Goal: Information Seeking & Learning: Learn about a topic

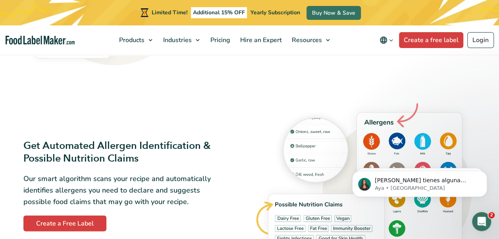
scroll to position [747, 0]
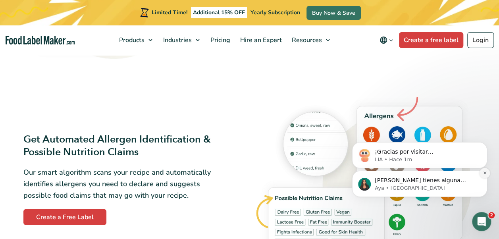
click at [486, 173] on icon "Dismiss notification" at bounding box center [485, 173] width 4 height 4
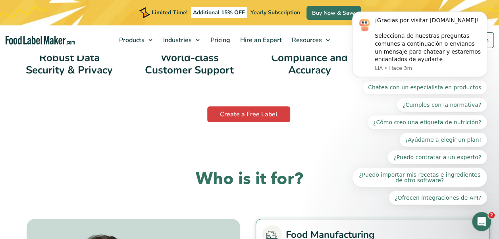
scroll to position [1499, 0]
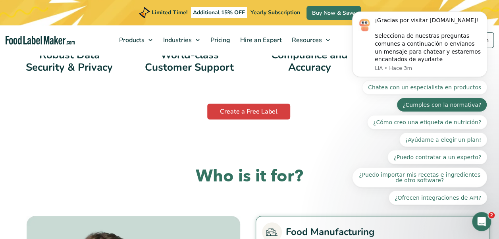
click at [443, 108] on button "¿Cumples con la normativa?" at bounding box center [441, 105] width 90 height 14
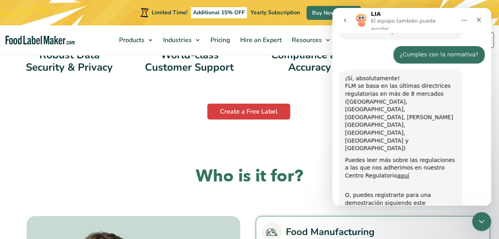
scroll to position [59, 0]
click at [397, 172] on link "aquí" at bounding box center [403, 175] width 12 height 6
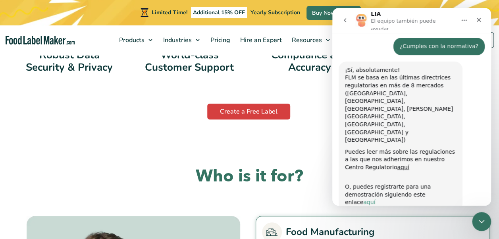
click at [375, 199] on link "aquí" at bounding box center [369, 202] width 12 height 6
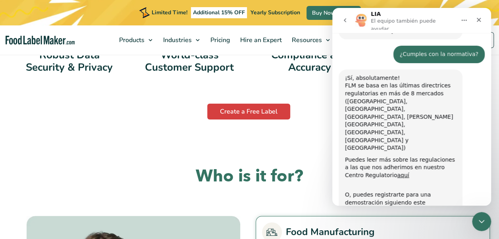
scroll to position [59, 0]
click at [397, 172] on link "aquí" at bounding box center [403, 175] width 12 height 6
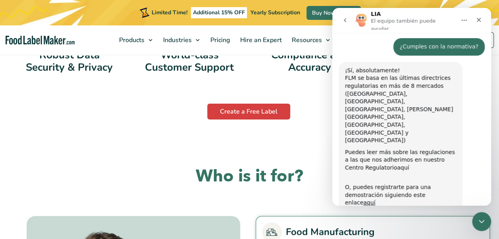
scroll to position [67, 0]
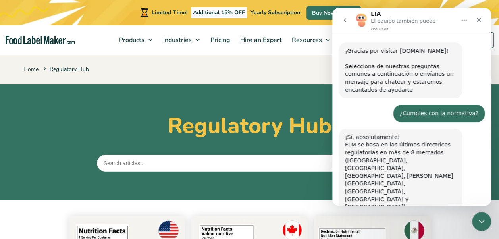
scroll to position [59, 0]
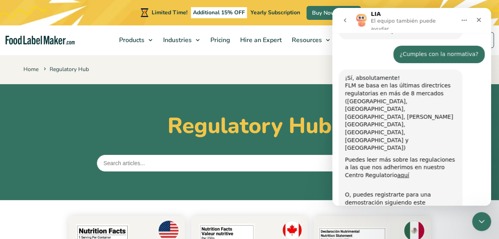
click at [300, 77] on div "Home Regulatory Hub" at bounding box center [249, 69] width 499 height 31
click at [477, 17] on icon "Cerrar" at bounding box center [478, 20] width 6 height 6
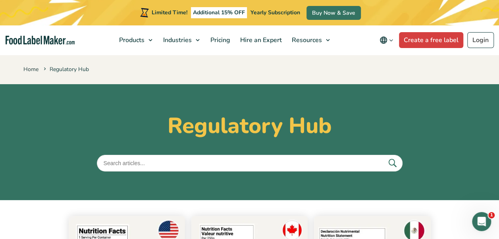
click at [478, 18] on div "Limited Time! Additional 15% OFF Yearly Subscription Buy Now & Save" at bounding box center [249, 12] width 499 height 25
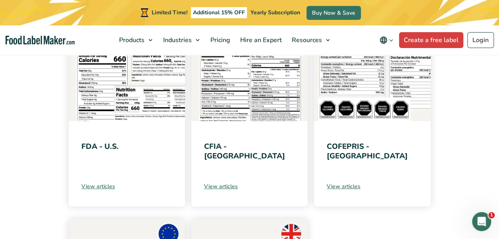
scroll to position [194, 0]
click at [103, 183] on link "View articles" at bounding box center [126, 186] width 91 height 8
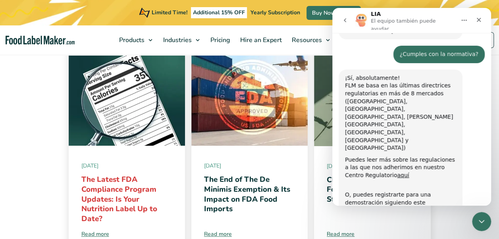
scroll to position [169, 0]
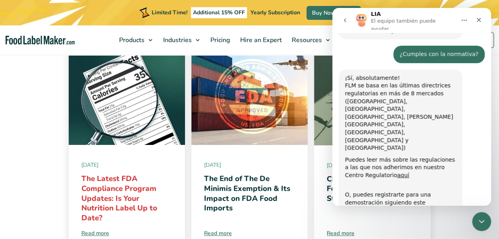
click at [129, 190] on link "The Latest FDA Compliance Program Updates: Is Your Nutrition Label Up to Date?" at bounding box center [119, 197] width 76 height 49
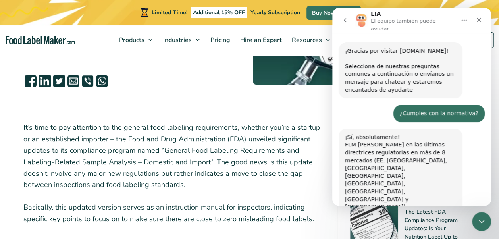
scroll to position [59, 0]
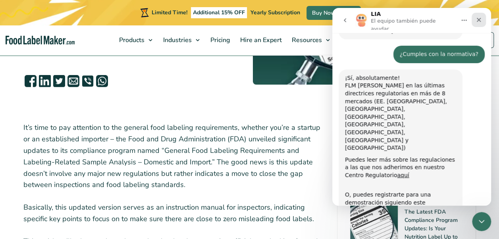
click at [481, 17] on icon "Cerrar" at bounding box center [478, 20] width 6 height 6
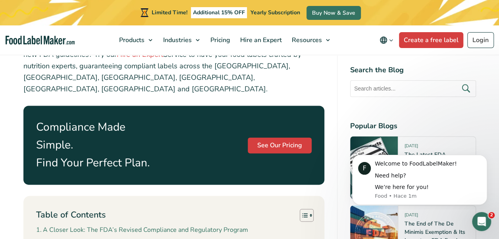
scroll to position [476, 0]
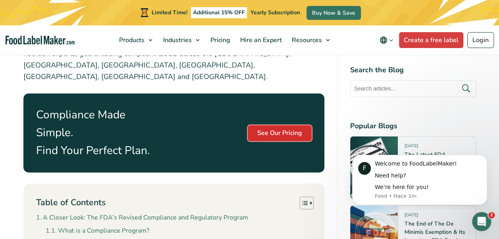
click at [300, 125] on link "See Our Pricing" at bounding box center [280, 133] width 64 height 16
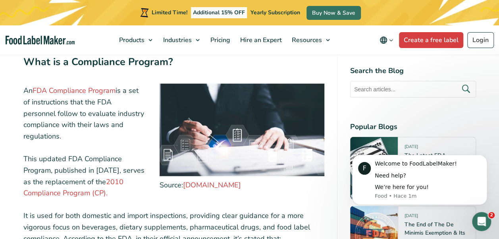
scroll to position [873, 0]
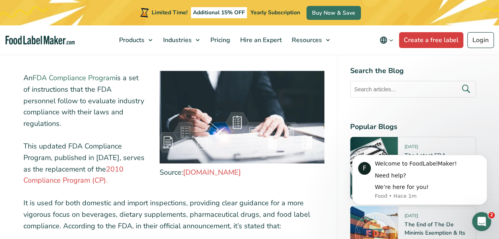
click at [80, 73] on link "FDA Compliance Program" at bounding box center [74, 78] width 83 height 10
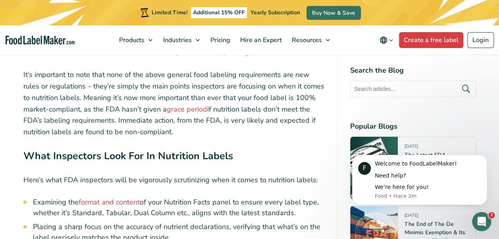
scroll to position [1706, 0]
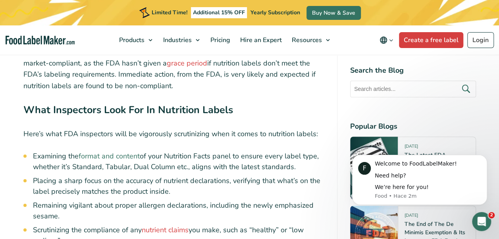
click at [103, 151] on link "format and content" at bounding box center [109, 156] width 61 height 10
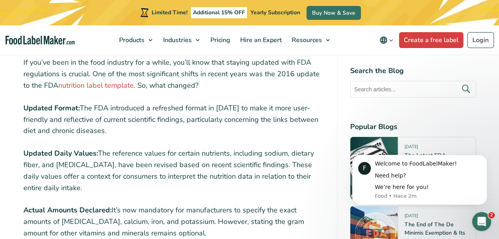
scroll to position [873, 0]
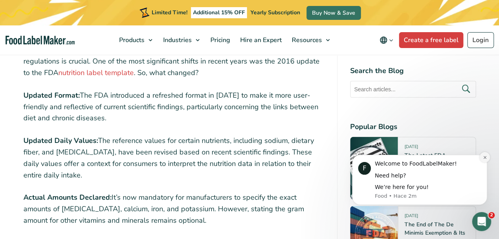
click at [481, 157] on button "Dismiss notification" at bounding box center [484, 157] width 10 height 10
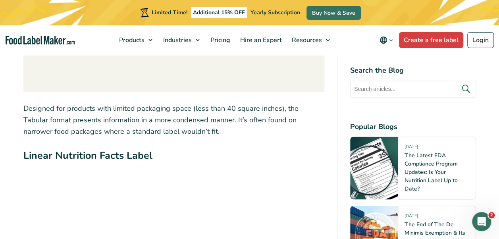
scroll to position [2182, 0]
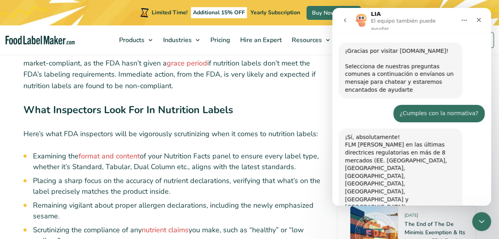
scroll to position [59, 0]
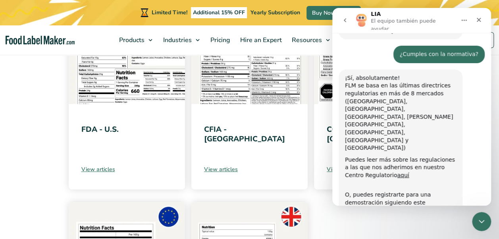
scroll to position [238, 0]
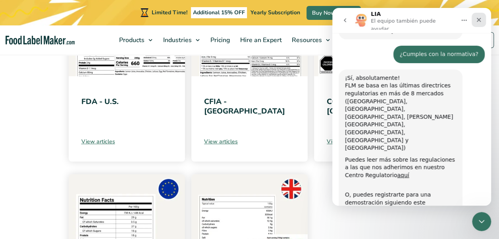
click at [482, 16] on div "Cerrar" at bounding box center [478, 20] width 14 height 14
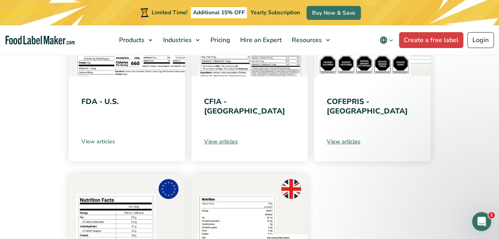
click at [108, 142] on link "View articles" at bounding box center [126, 141] width 91 height 8
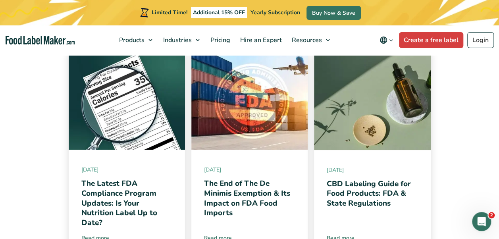
scroll to position [159, 0]
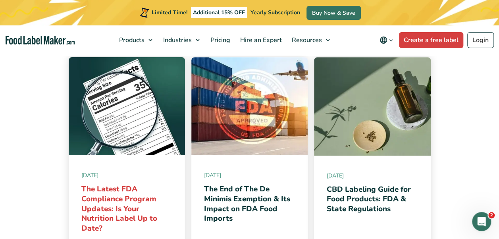
click at [112, 195] on link "The Latest FDA Compliance Program Updates: Is Your Nutrition Label Up to Date?" at bounding box center [119, 208] width 76 height 49
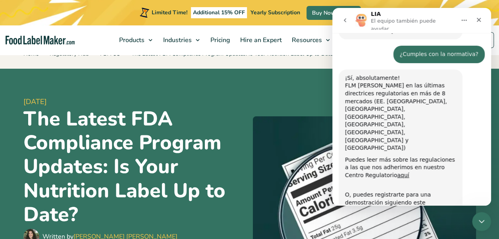
scroll to position [40, 0]
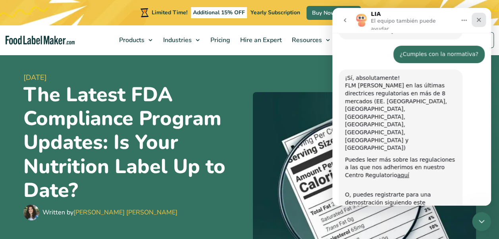
click at [481, 20] on icon "Cerrar" at bounding box center [478, 20] width 6 height 6
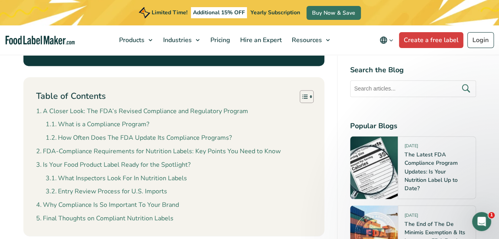
scroll to position [595, 0]
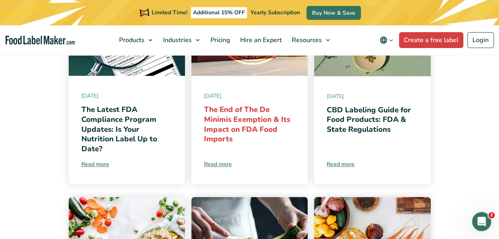
click at [231, 124] on link "The End of The De Minimis Exemption & Its Impact on FDA Food Imports" at bounding box center [247, 124] width 86 height 40
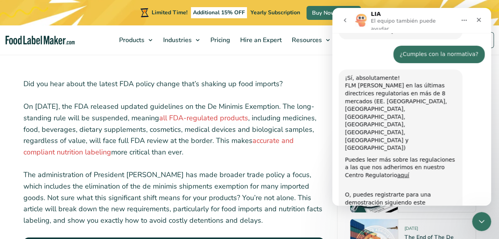
scroll to position [238, 0]
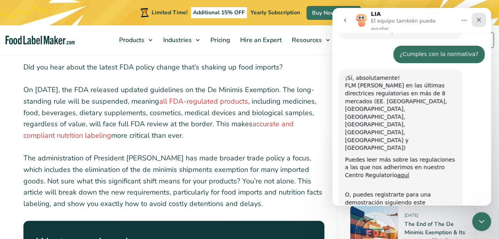
click at [481, 18] on icon "Cerrar" at bounding box center [478, 20] width 6 height 6
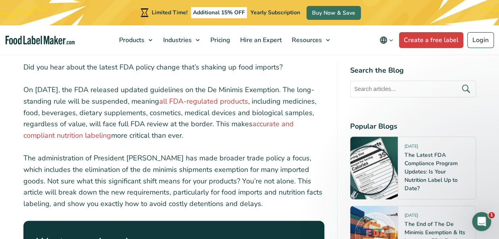
scroll to position [59, 0]
drag, startPoint x: 242, startPoint y: 202, endPoint x: 226, endPoint y: 208, distance: 17.3
click at [229, 207] on p "The administration of President Trump has made broader trade policy a focus, wh…" at bounding box center [173, 180] width 301 height 57
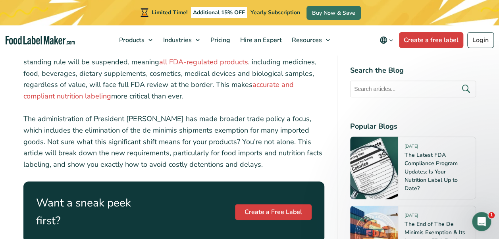
scroll to position [278, 0]
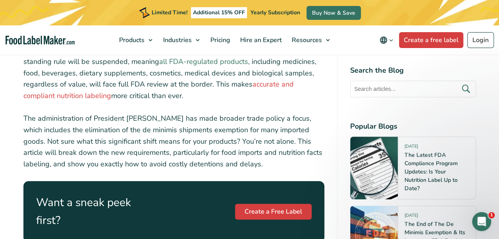
click at [214, 61] on link "all FDA-regulated products" at bounding box center [203, 62] width 89 height 10
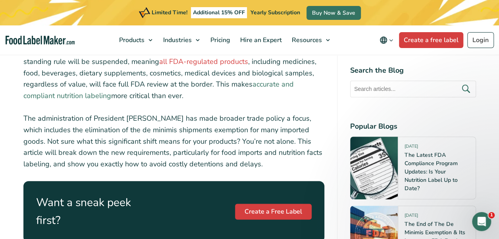
click at [76, 96] on link "accurate and compliant nutrition labeling" at bounding box center [158, 89] width 270 height 21
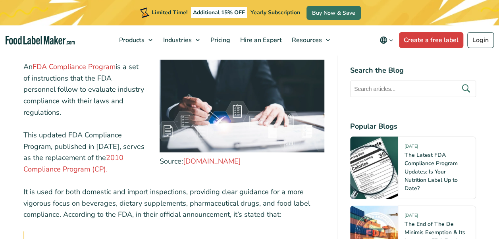
scroll to position [833, 0]
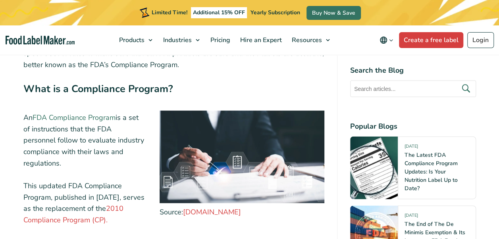
click at [57, 113] on link "FDA Compliance Program" at bounding box center [74, 118] width 83 height 10
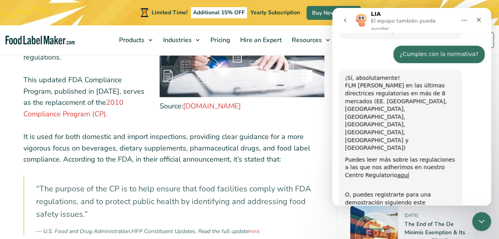
scroll to position [952, 0]
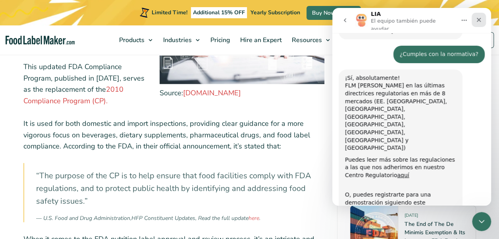
click at [480, 19] on icon "Cerrar" at bounding box center [479, 20] width 4 height 4
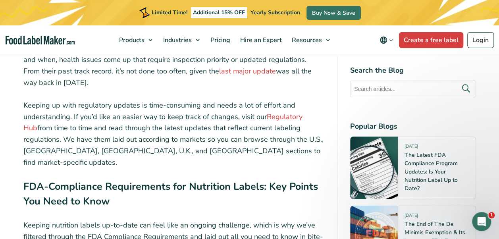
scroll to position [1309, 0]
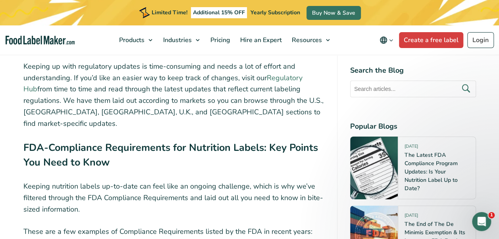
click at [294, 73] on link "Regulatory Hub" at bounding box center [162, 83] width 279 height 21
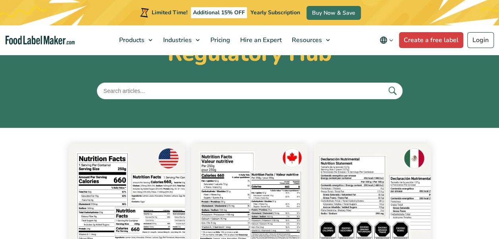
scroll to position [119, 0]
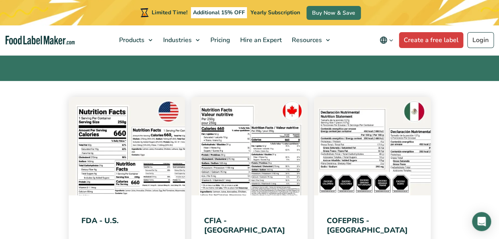
click at [154, 154] on img at bounding box center [127, 146] width 116 height 98
click at [402, 143] on img at bounding box center [372, 146] width 116 height 98
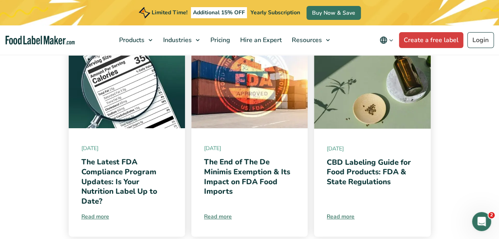
scroll to position [198, 0]
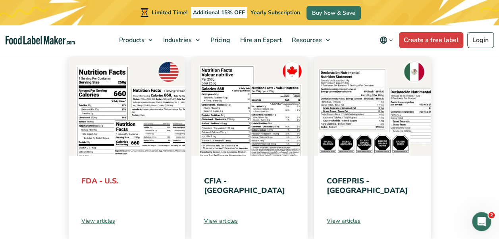
click at [93, 181] on link "FDA - U.S." at bounding box center [99, 181] width 37 height 10
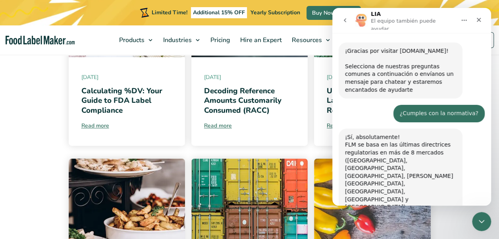
scroll to position [59, 0]
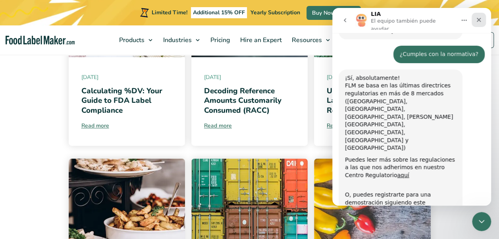
click at [475, 17] on icon "Cerrar" at bounding box center [478, 20] width 6 height 6
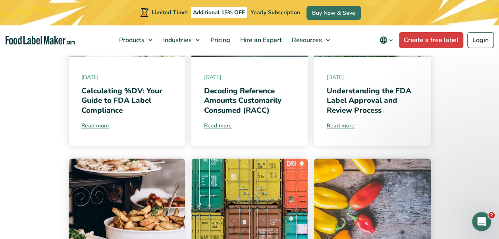
scroll to position [0, 0]
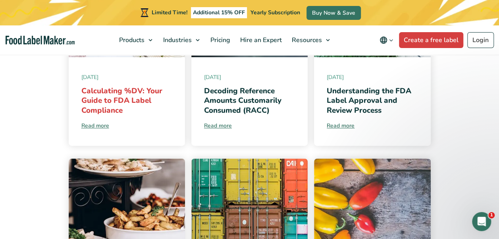
click at [120, 96] on link "Calculating %DV: Your Guide to FDA Label Compliance" at bounding box center [121, 101] width 81 height 30
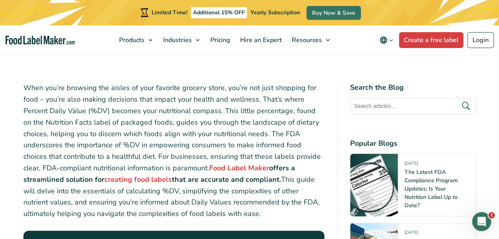
scroll to position [278, 0]
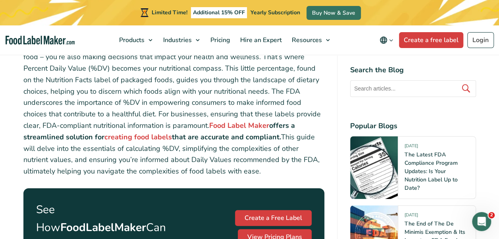
click at [461, 87] on icon "submit" at bounding box center [466, 89] width 12 height 12
click at [466, 88] on icon "submit" at bounding box center [466, 89] width 12 height 12
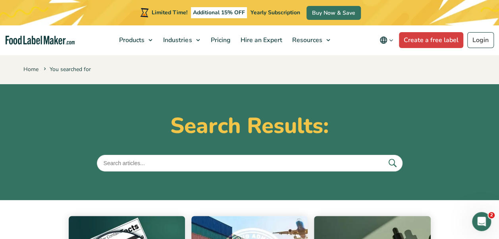
click at [226, 165] on input "text" at bounding box center [250, 163] width 306 height 17
type input "rounding the vaues according to FDA"
click at [384, 156] on button "submit" at bounding box center [392, 162] width 17 height 13
